Goal: Communication & Community: Answer question/provide support

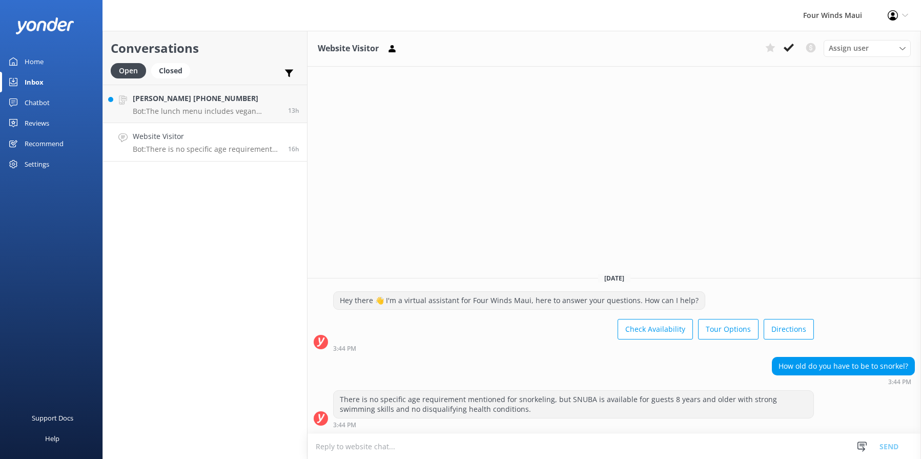
click at [217, 147] on p "Bot: There is no specific age requirement mentioned for snorkeling, but SNUBA i…" at bounding box center [207, 149] width 148 height 9
click at [789, 43] on icon at bounding box center [789, 48] width 10 height 10
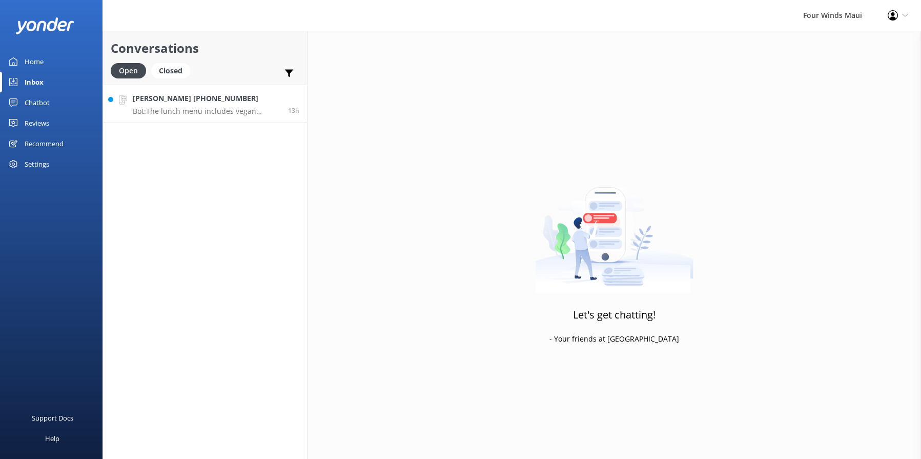
click at [178, 109] on p "Bot: The lunch menu includes vegan Beyond Burger taco meat, Mexican quinoa sala…" at bounding box center [207, 111] width 148 height 9
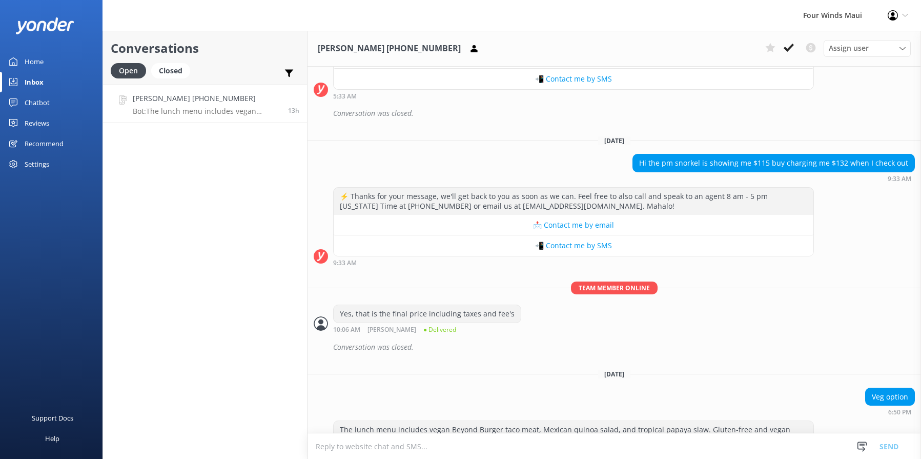
scroll to position [1757, 0]
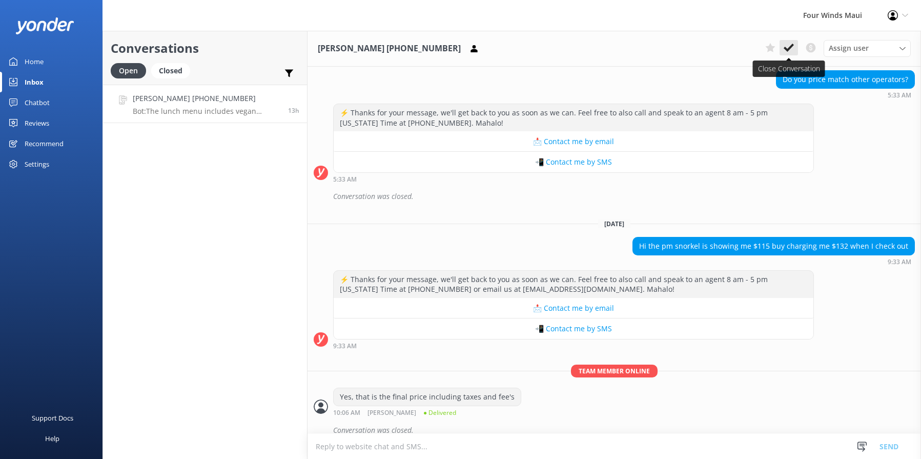
click at [796, 51] on button at bounding box center [789, 47] width 18 height 15
